Goal: Information Seeking & Learning: Understand process/instructions

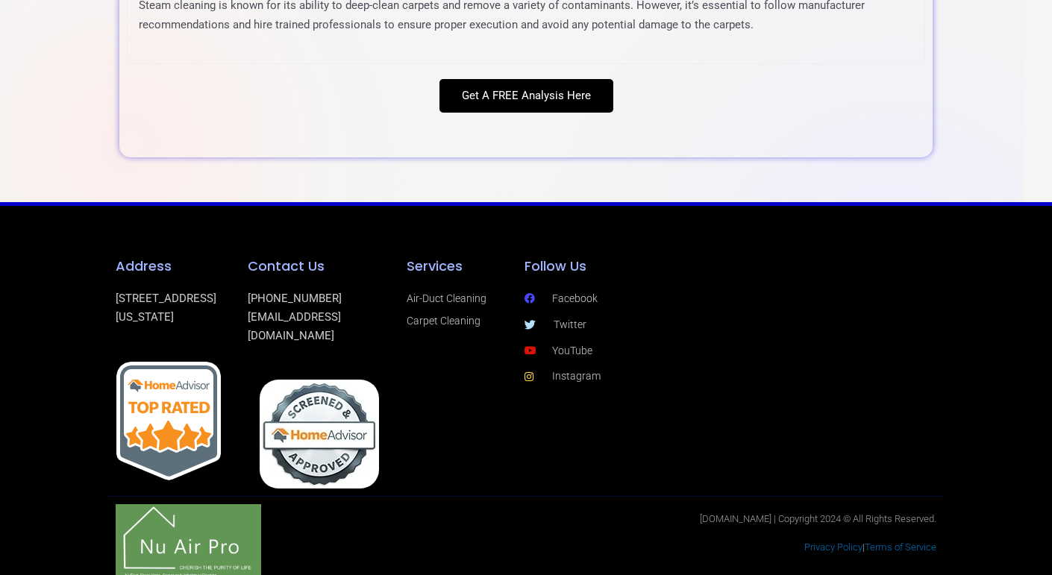
scroll to position [5471, 0]
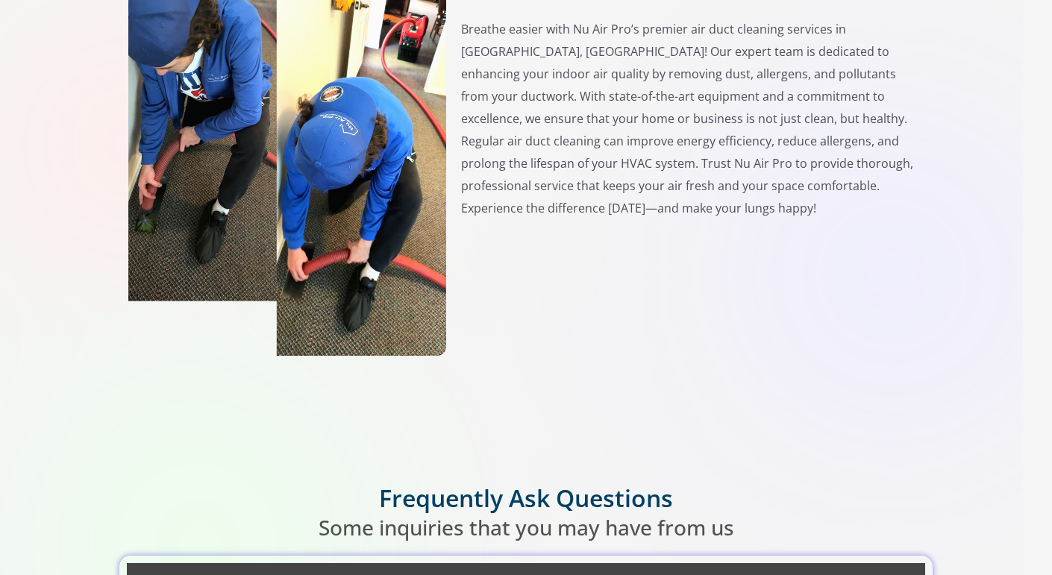
scroll to position [4339, 0]
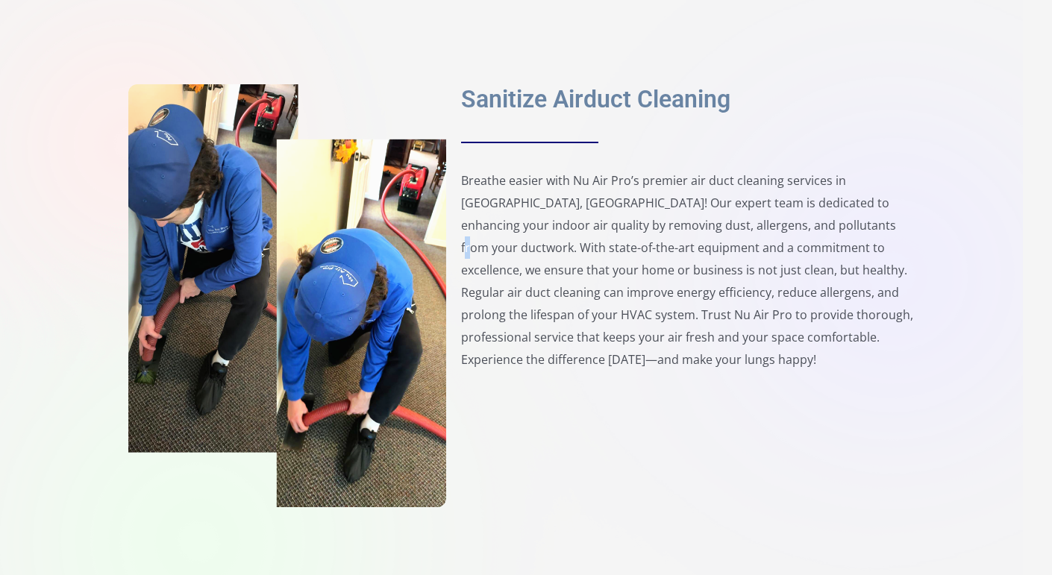
click at [774, 239] on p "Breathe easier with Nu Air Pro’s premier air duct cleaning services in [GEOGRAP…" at bounding box center [691, 269] width 460 height 201
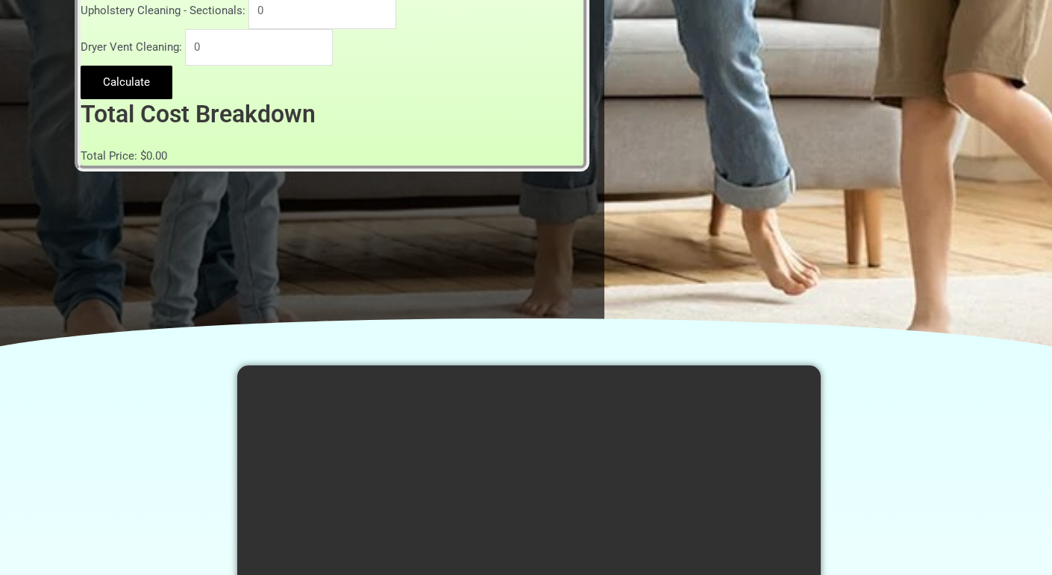
scroll to position [513, 0]
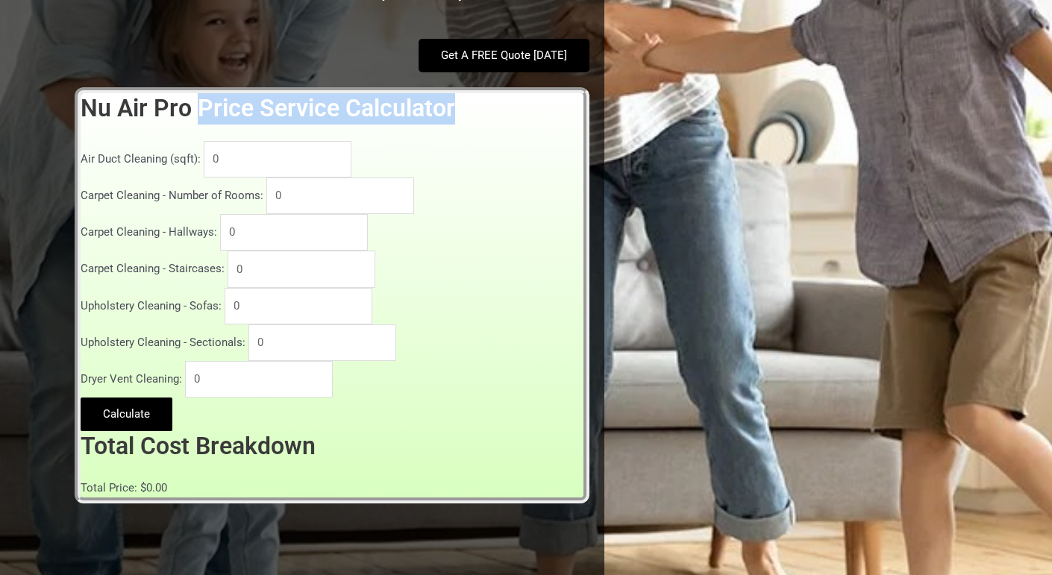
drag, startPoint x: 195, startPoint y: 101, endPoint x: 571, endPoint y: 107, distance: 376.8
click at [571, 107] on h2 "Nu Air Pro Price Service Calculator" at bounding box center [332, 108] width 503 height 31
click at [455, 106] on h2 "Nu Air Pro Price Service Calculator" at bounding box center [332, 108] width 503 height 31
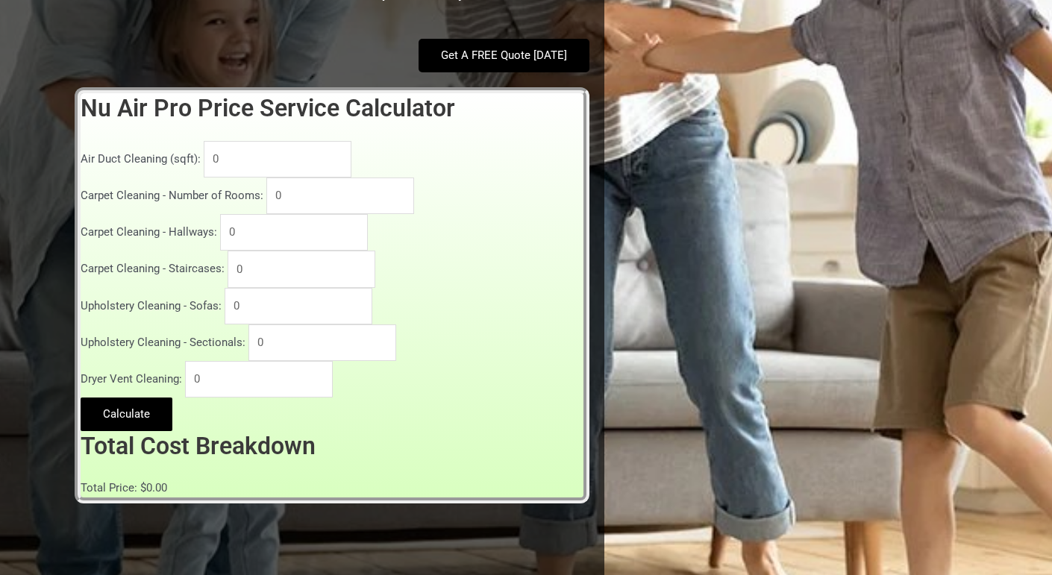
click at [455, 106] on h2 "Nu Air Pro Price Service Calculator" at bounding box center [332, 108] width 503 height 31
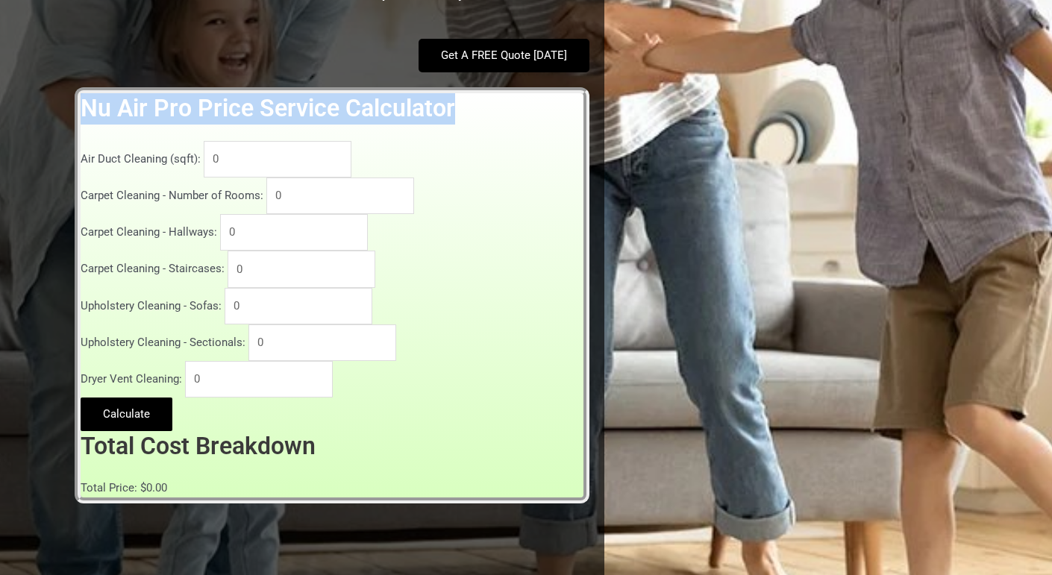
click at [455, 106] on h2 "Nu Air Pro Price Service Calculator" at bounding box center [332, 108] width 503 height 31
click at [386, 108] on h2 "Nu Air Pro Price Service Calculator" at bounding box center [332, 108] width 503 height 31
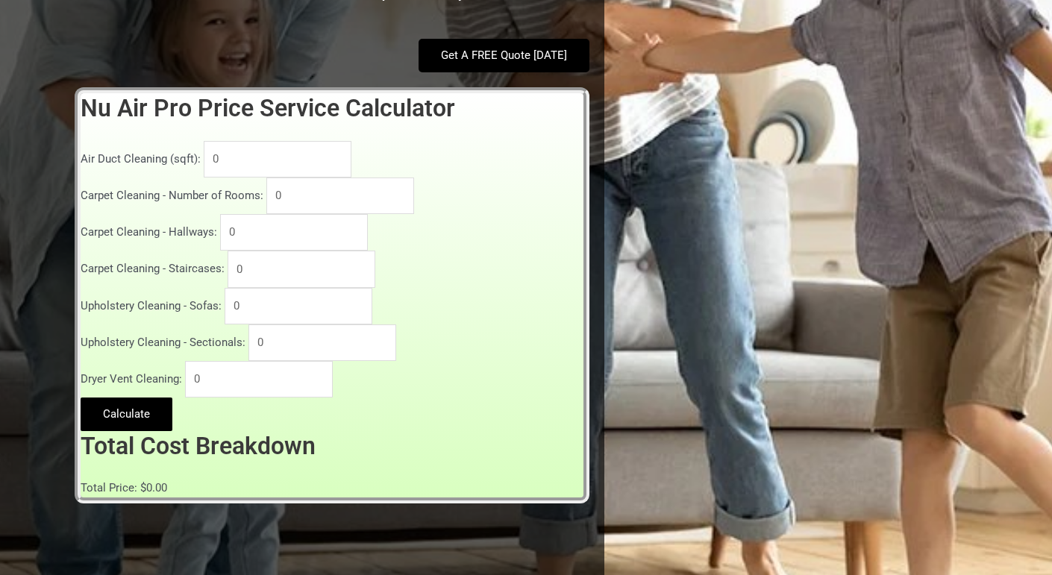
click at [207, 110] on h2 "Nu Air Pro Price Service Calculator" at bounding box center [332, 108] width 503 height 31
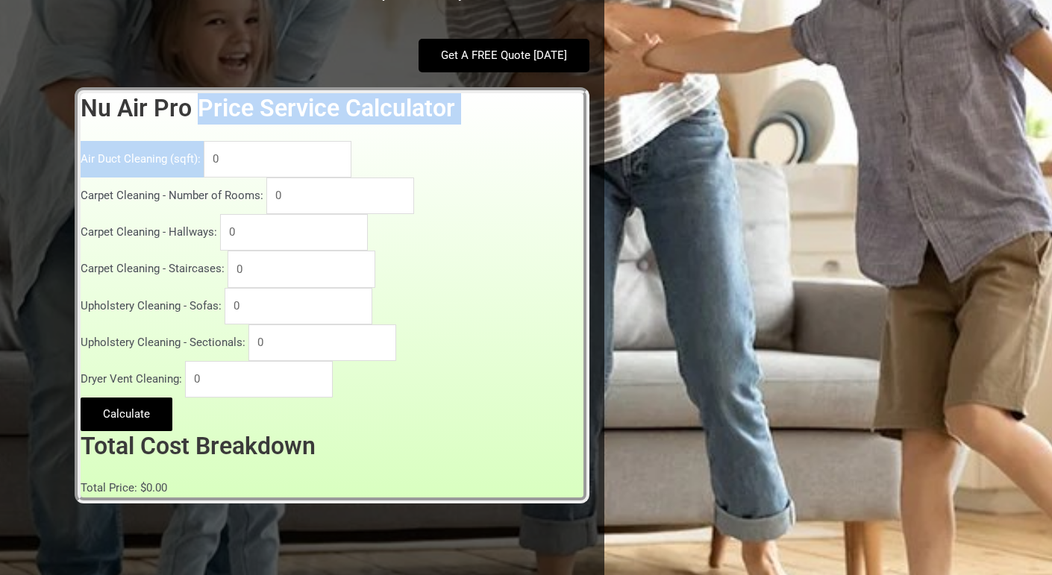
drag, startPoint x: 192, startPoint y: 96, endPoint x: 559, endPoint y: 131, distance: 367.9
click at [559, 131] on div "Nu Air Pro Price Service Calculator Air Duct Cleaning (sqft): 0 Carpet Cleaning…" at bounding box center [332, 262] width 503 height 339
copy div "Price Service Calculator Air Duct Cleaning (sqft):"
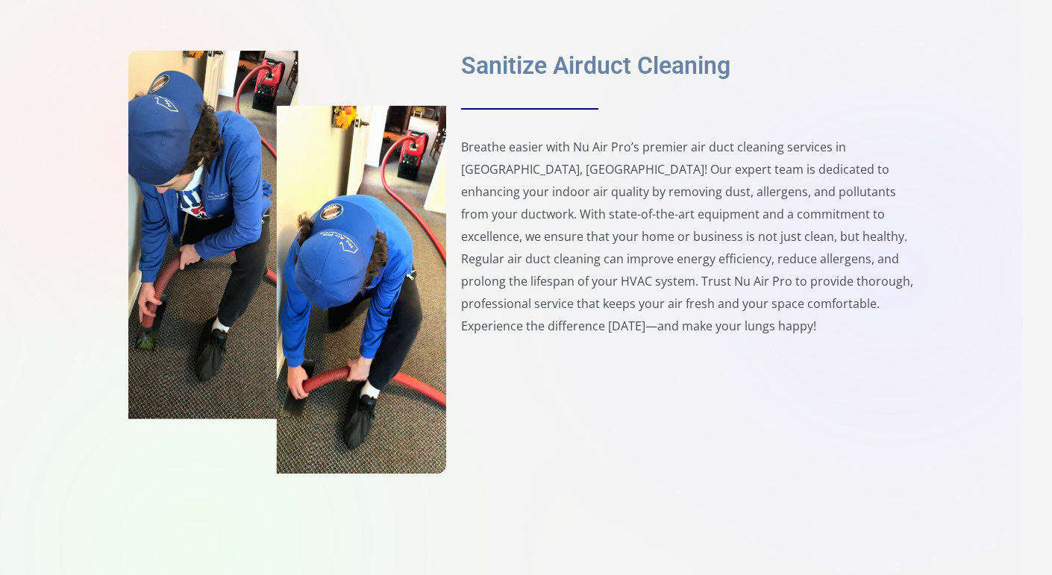
scroll to position [4363, 0]
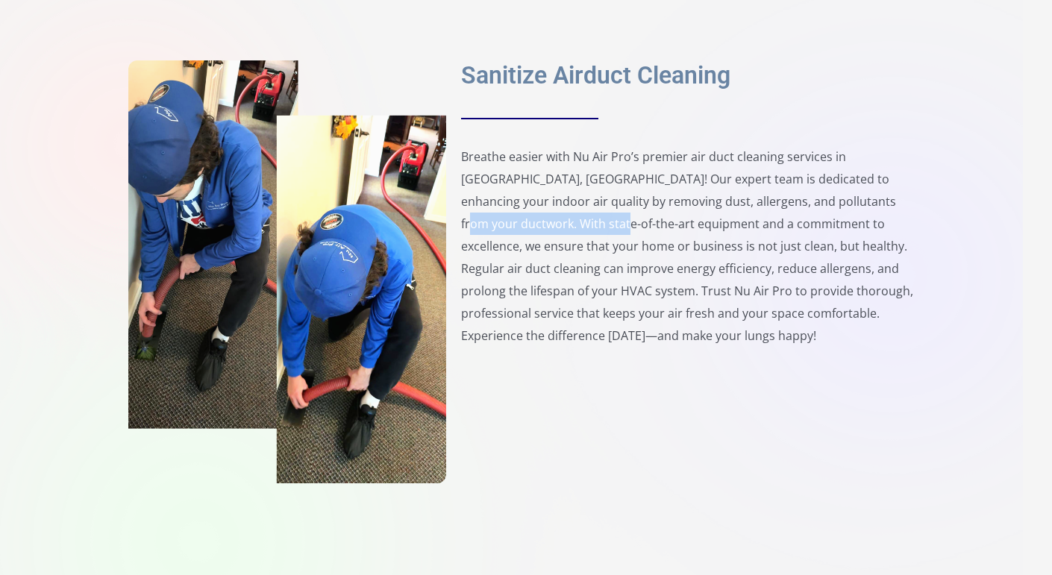
drag, startPoint x: 776, startPoint y: 211, endPoint x: 524, endPoint y: 232, distance: 252.3
click at [524, 232] on p "Breathe easier with Nu Air Pro’s premier air duct cleaning services in [GEOGRAP…" at bounding box center [691, 245] width 460 height 201
copy p "state-of-the-art equipment"
